Goal: Find specific page/section: Find specific page/section

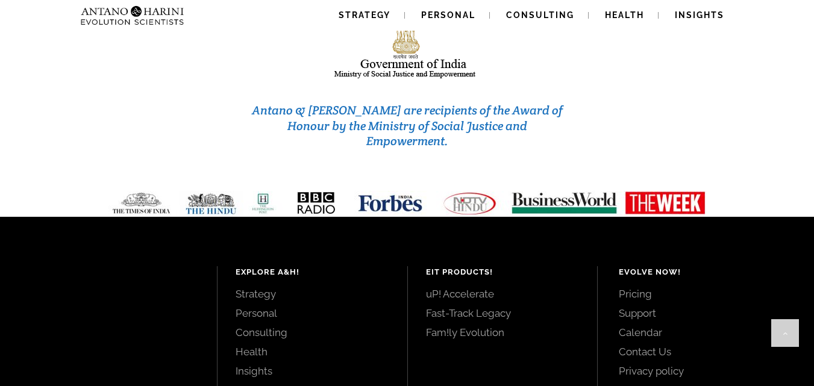
scroll to position [5175, 0]
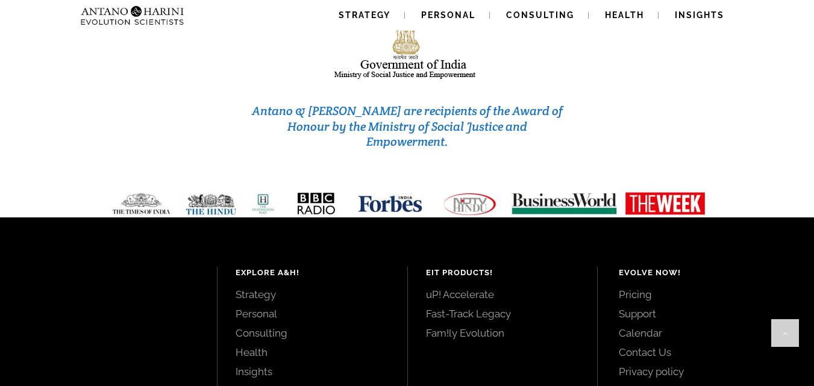
click at [645, 346] on link "Contact Us" at bounding box center [703, 352] width 168 height 13
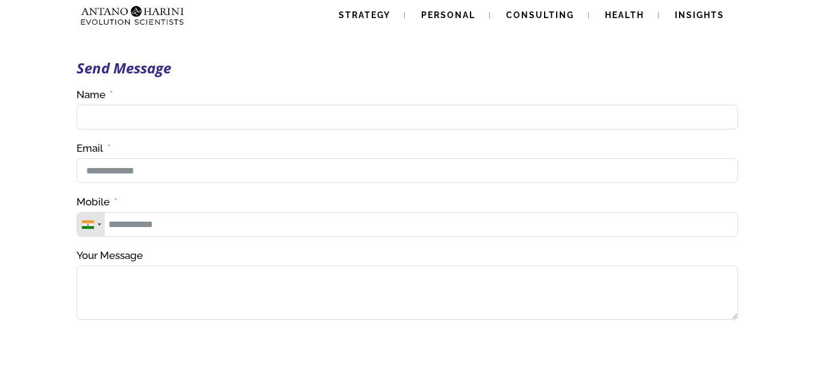
scroll to position [466, 0]
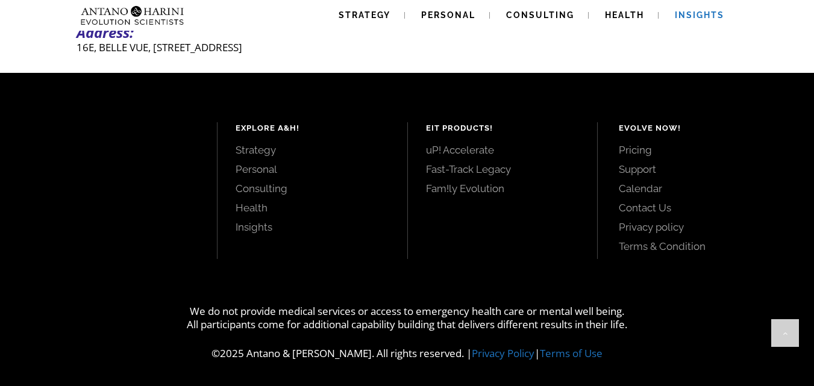
click at [699, 14] on span "Insights" at bounding box center [699, 15] width 49 height 10
